Goal: Transaction & Acquisition: Purchase product/service

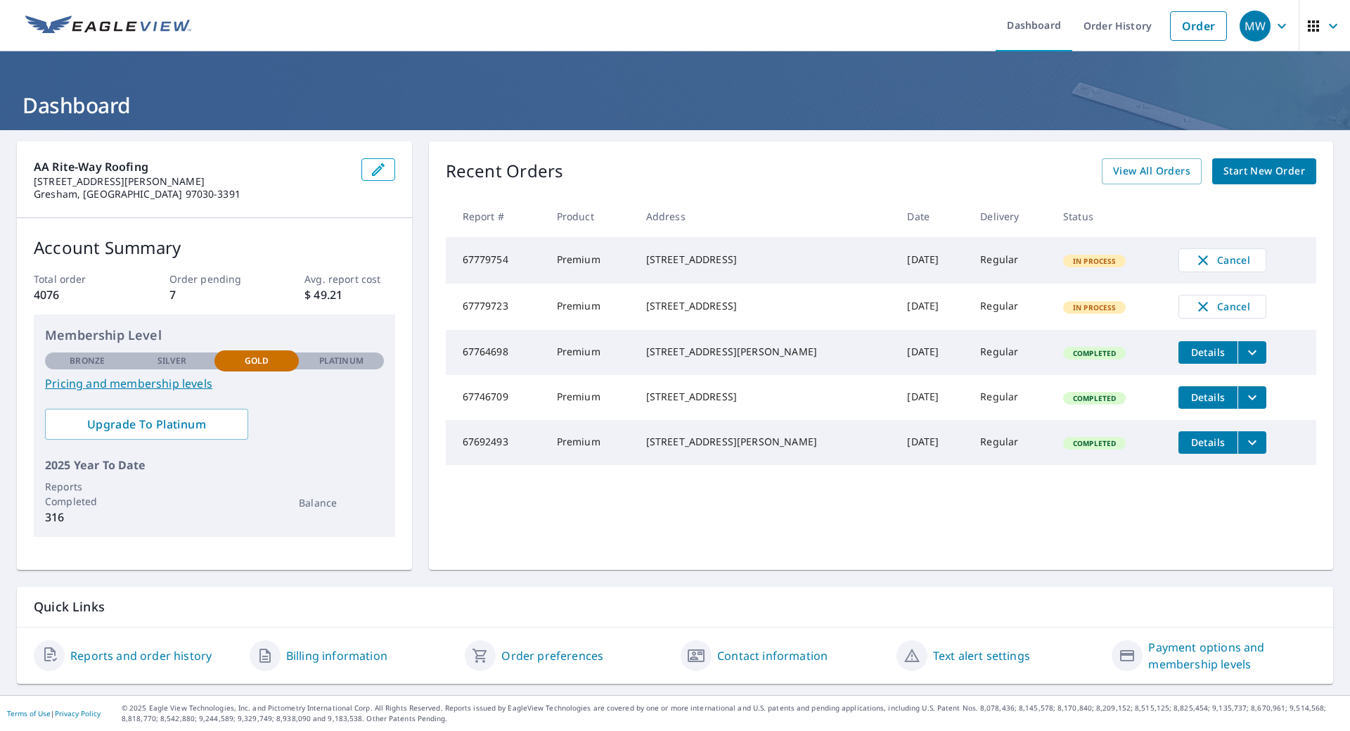
click at [1255, 178] on span "Start New Order" at bounding box center [1264, 171] width 82 height 18
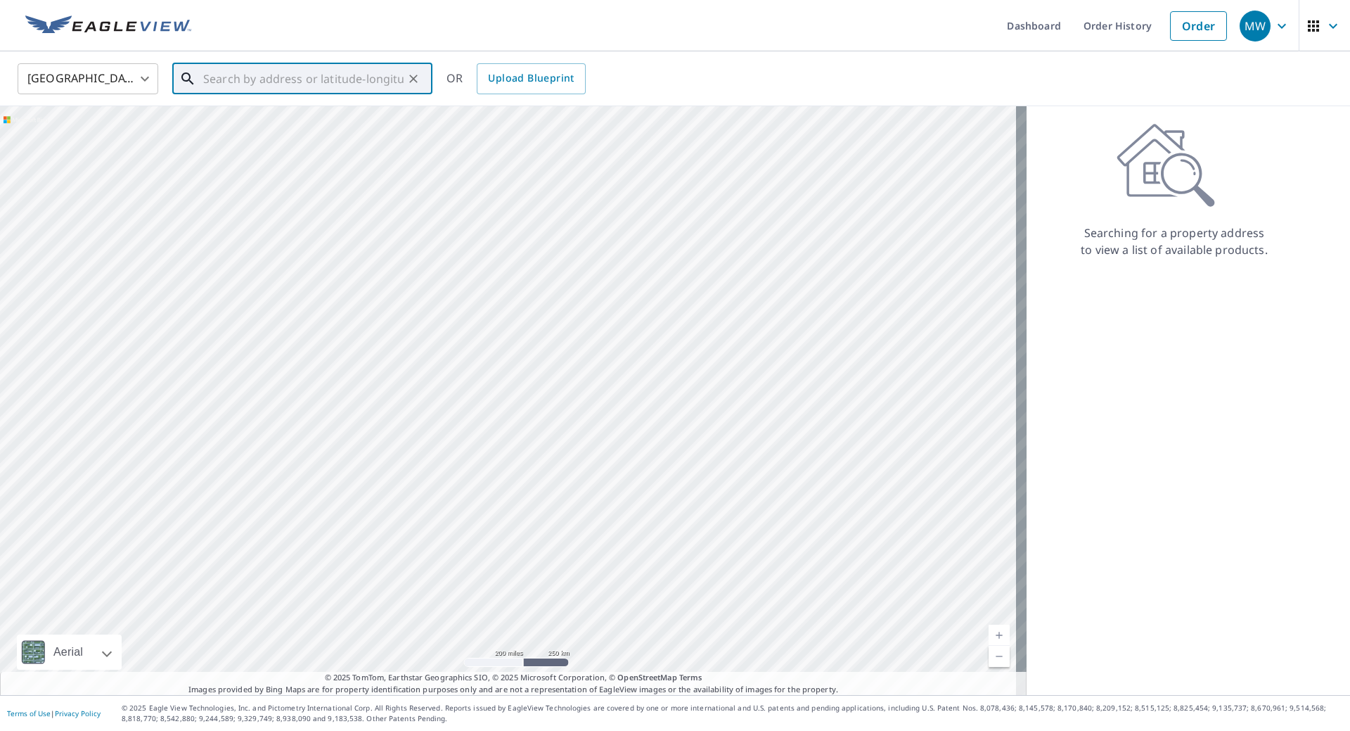
click at [351, 76] on input "text" at bounding box center [303, 78] width 200 height 39
click at [311, 119] on span "[STREET_ADDRESS]" at bounding box center [310, 119] width 221 height 17
type input "[STREET_ADDRESS]"
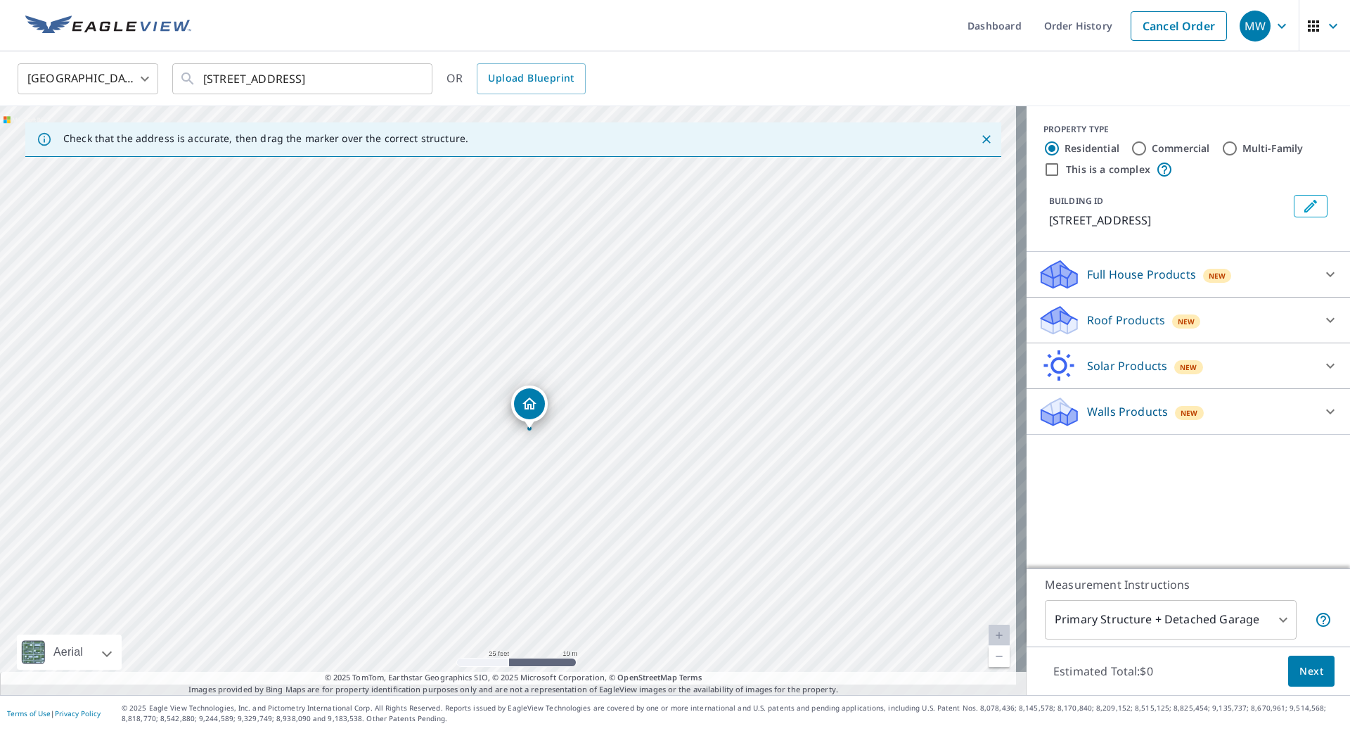
drag, startPoint x: 555, startPoint y: 231, endPoint x: 576, endPoint y: 262, distance: 37.6
click at [576, 262] on div "[STREET_ADDRESS]" at bounding box center [513, 400] width 1026 height 588
click at [1112, 328] on p "Roof Products" at bounding box center [1126, 319] width 78 height 17
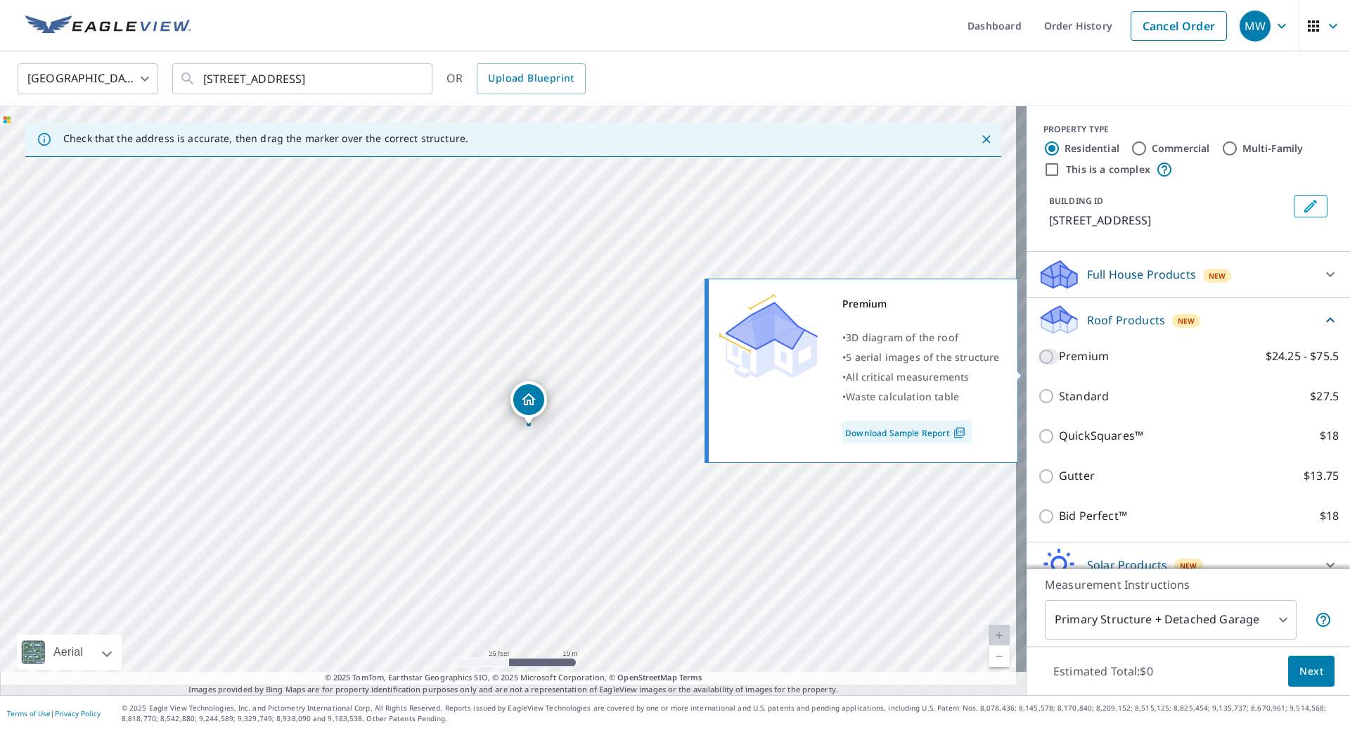
click at [1038, 365] on input "Premium $24.25 - $75.5" at bounding box center [1048, 356] width 21 height 17
checkbox input "true"
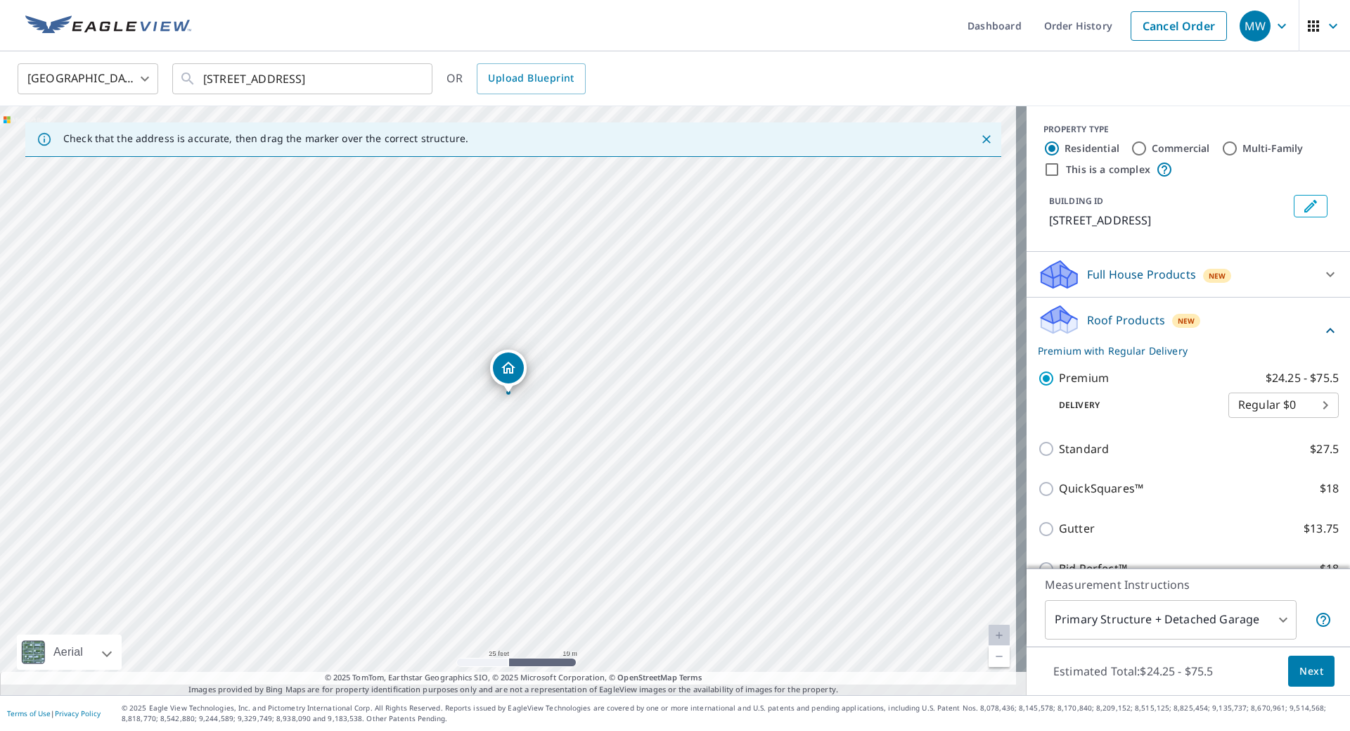
click at [1235, 427] on body "MW MW Dashboard Order History Cancel Order MW [GEOGRAPHIC_DATA] [GEOGRAPHIC_DAT…" at bounding box center [675, 365] width 1350 height 731
click at [1246, 451] on li "Express $26.5" at bounding box center [1262, 444] width 110 height 25
type input "4"
click at [1299, 662] on span "Next" at bounding box center [1311, 671] width 24 height 18
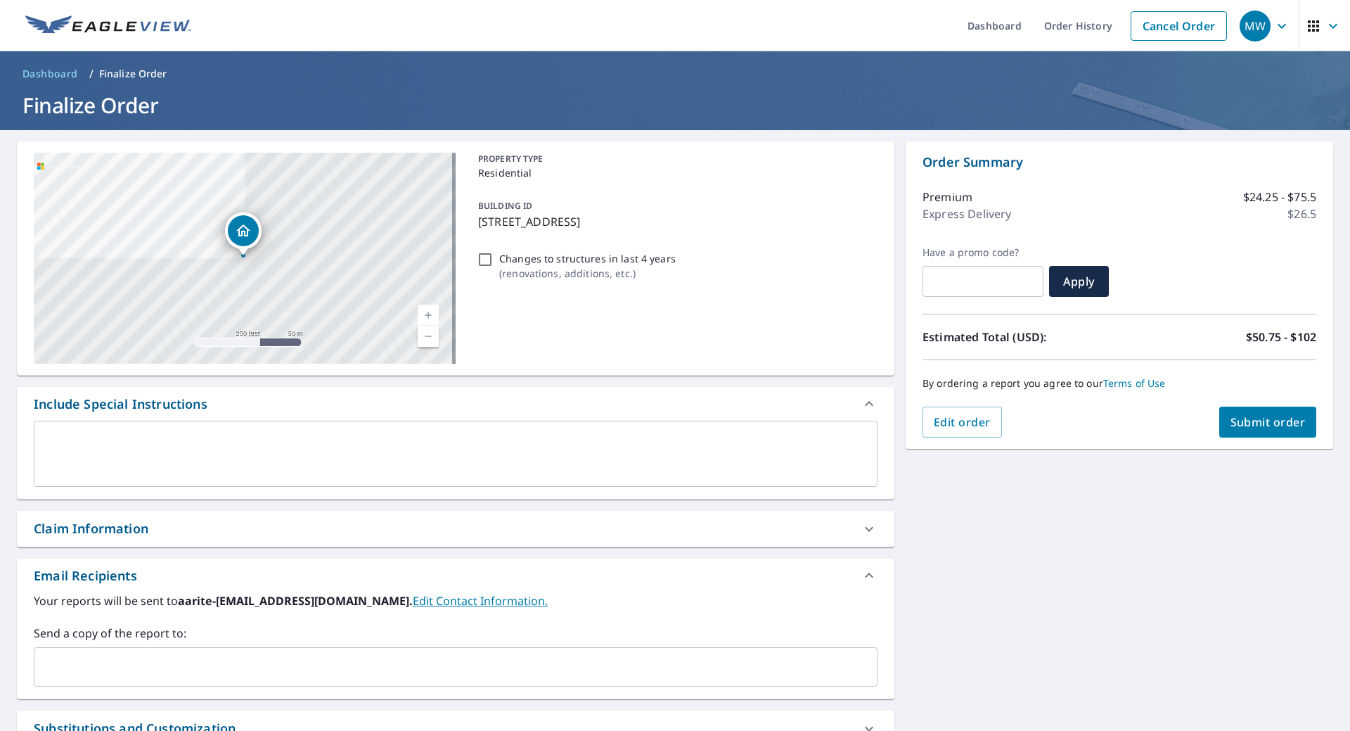
click at [1254, 427] on span "Submit order" at bounding box center [1267, 421] width 75 height 15
